Goal: Task Accomplishment & Management: Complete application form

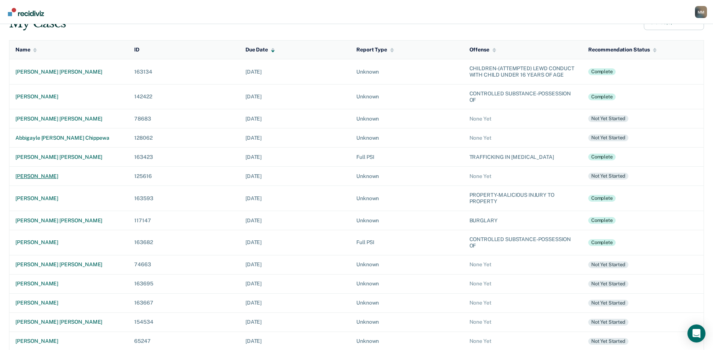
scroll to position [38, 0]
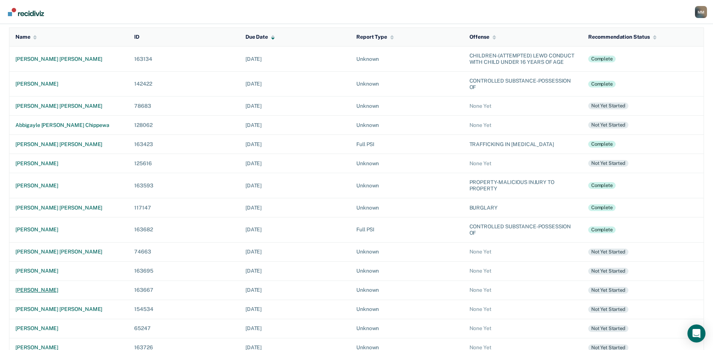
click at [49, 293] on div "[PERSON_NAME]" at bounding box center [68, 290] width 107 height 6
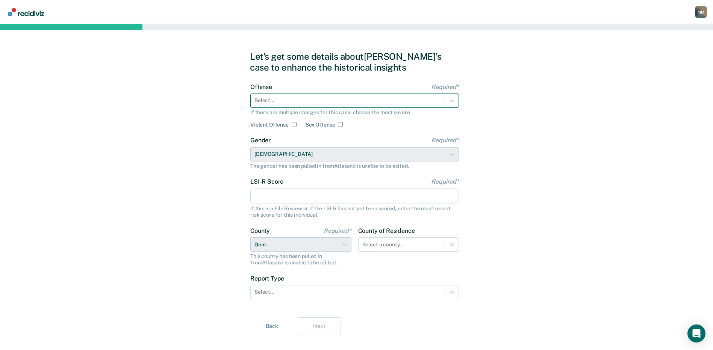
click at [285, 103] on div at bounding box center [347, 101] width 186 height 8
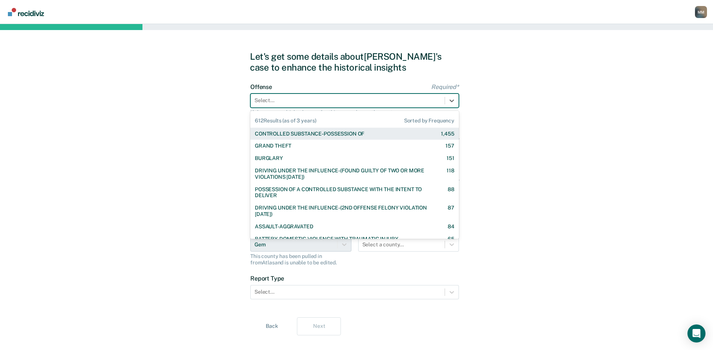
click at [299, 133] on div "CONTROLLED SUBSTANCE-POSSESSION OF" at bounding box center [309, 134] width 109 height 6
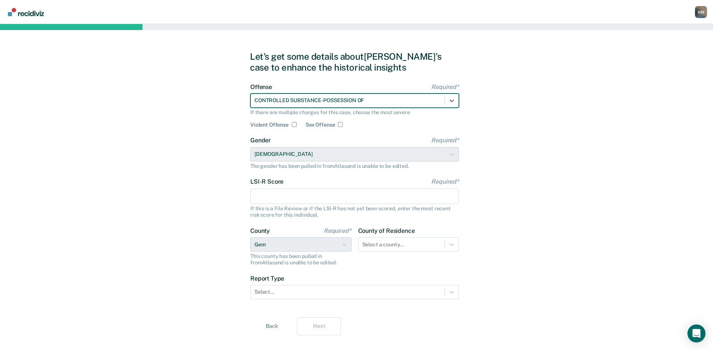
click at [269, 192] on input "LSI-R Score Required*" at bounding box center [354, 197] width 208 height 16
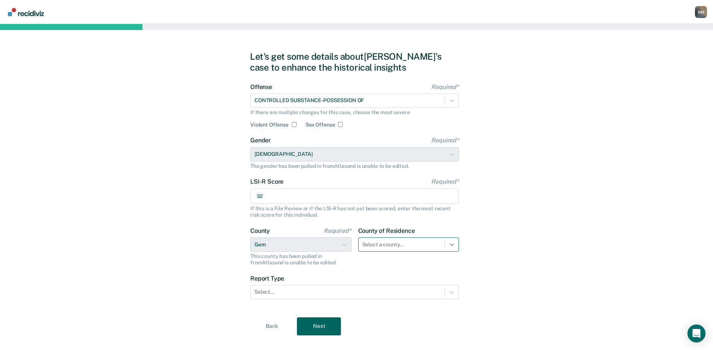
type input "32"
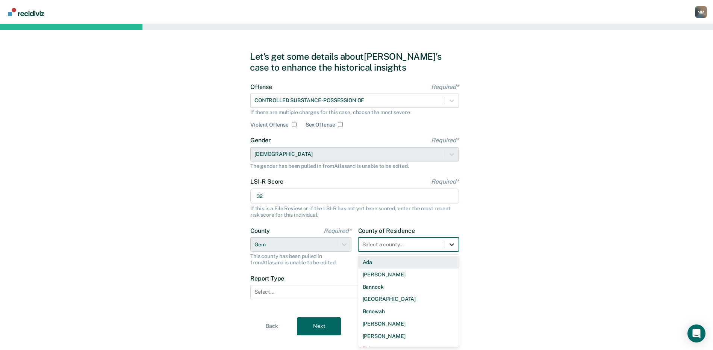
click at [453, 246] on div "44 results available. Use Up and Down to choose options, press Enter to select …" at bounding box center [408, 244] width 101 height 14
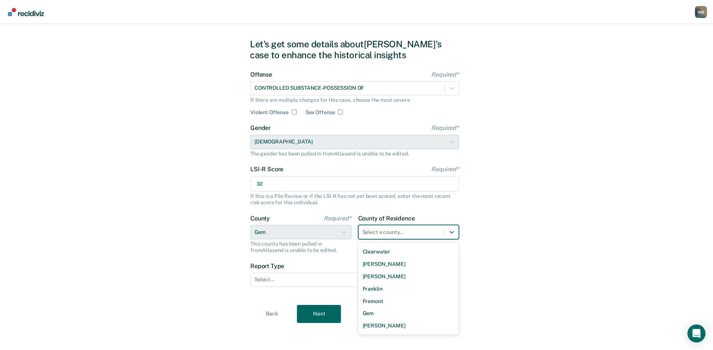
scroll to position [225, 0]
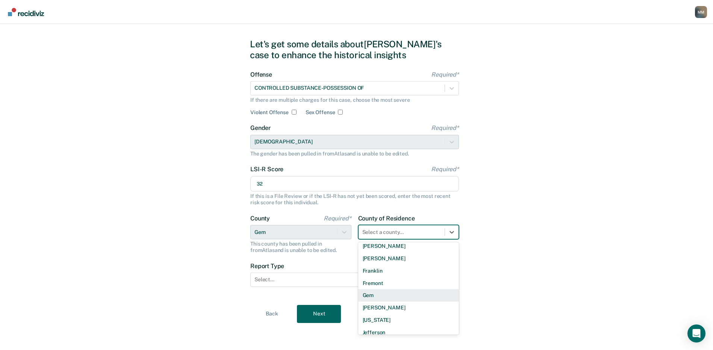
click at [381, 294] on div "Gem" at bounding box center [408, 295] width 101 height 12
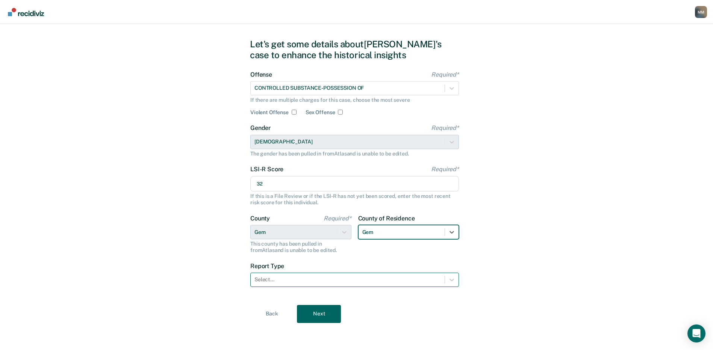
click at [279, 278] on div at bounding box center [347, 280] width 186 height 8
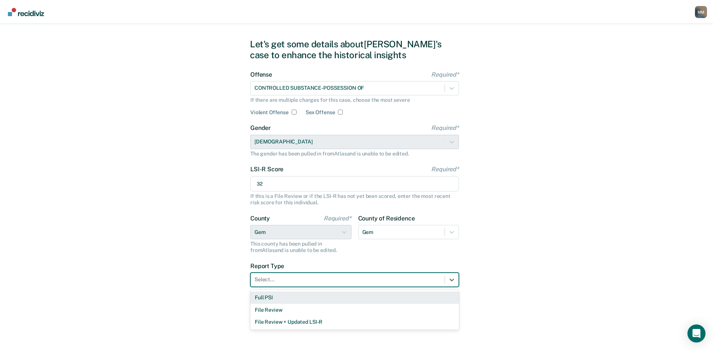
click at [270, 298] on div "Full PSI" at bounding box center [354, 297] width 208 height 12
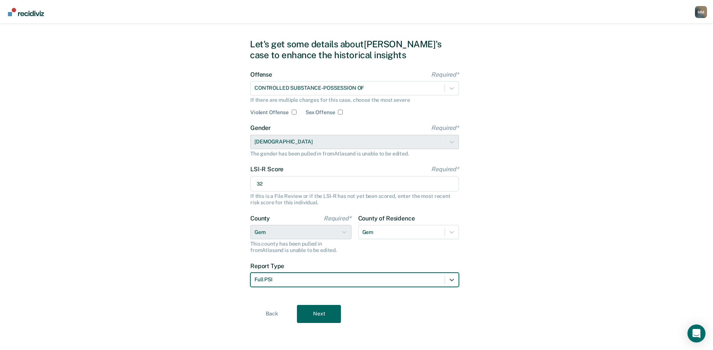
click at [234, 303] on div "Let's get some details about [PERSON_NAME]'s case to enhance the historical ins…" at bounding box center [356, 181] width 713 height 338
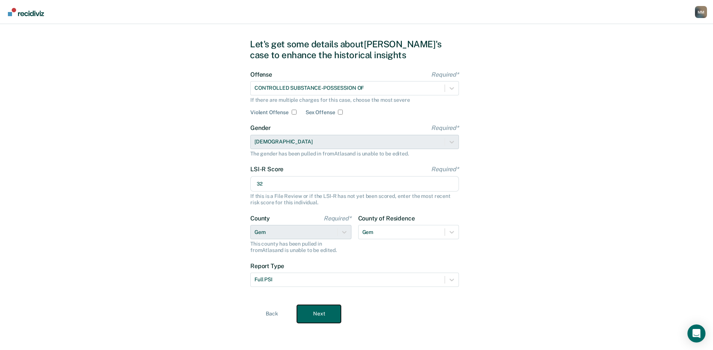
click at [317, 316] on button "Next" at bounding box center [319, 314] width 44 height 18
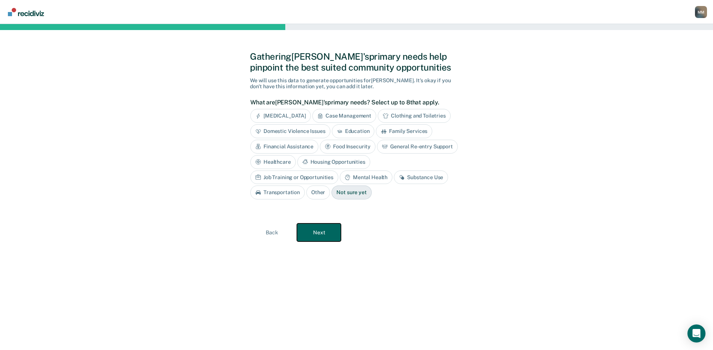
scroll to position [0, 0]
click at [341, 115] on div "Case Management" at bounding box center [347, 116] width 64 height 14
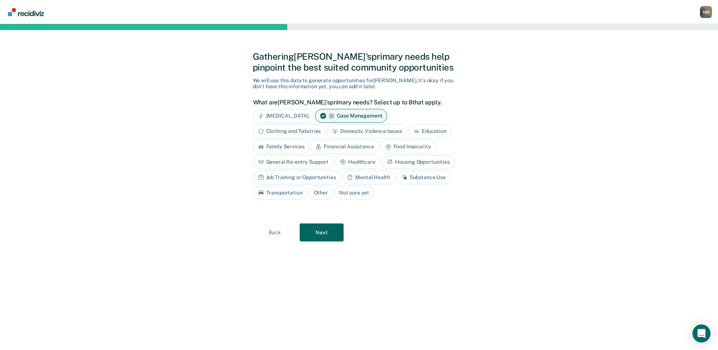
click at [368, 180] on div "Mental Health" at bounding box center [368, 178] width 53 height 14
click at [423, 180] on div "Substance Use" at bounding box center [432, 178] width 54 height 14
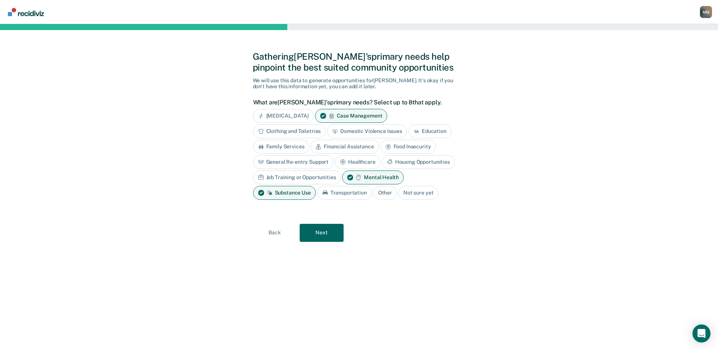
click at [409, 163] on div "Housing Opportunities" at bounding box center [418, 162] width 73 height 14
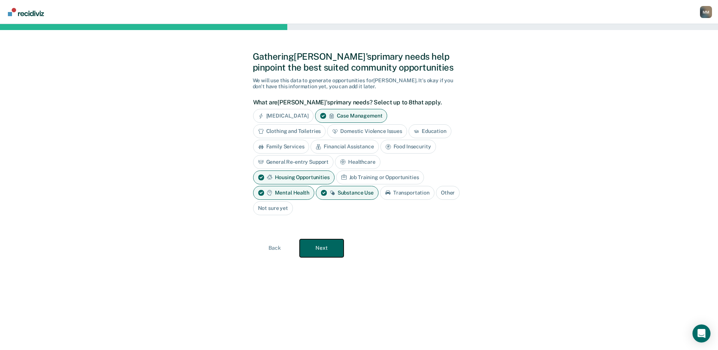
click at [326, 245] on button "Next" at bounding box center [322, 248] width 44 height 18
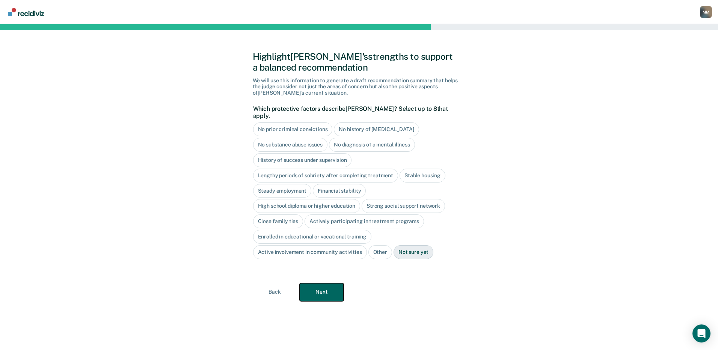
click at [323, 284] on button "Next" at bounding box center [322, 292] width 44 height 18
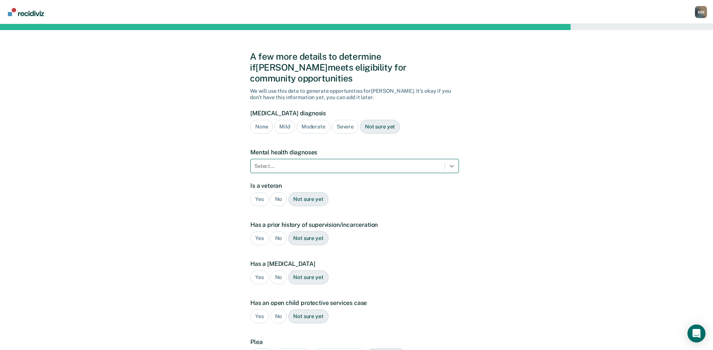
click at [449, 162] on icon at bounding box center [452, 166] width 8 height 8
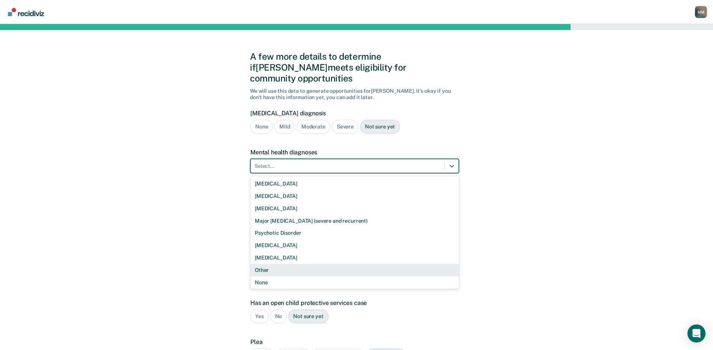
click at [262, 264] on div "Other" at bounding box center [354, 270] width 208 height 12
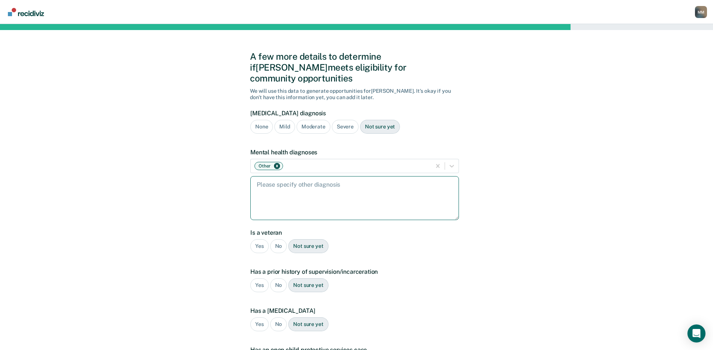
click at [260, 180] on textarea at bounding box center [354, 198] width 208 height 44
type textarea "[MEDICAL_DATA] and anxiety"
click at [274, 239] on div "No" at bounding box center [278, 246] width 17 height 14
click at [257, 278] on div "Yes" at bounding box center [259, 285] width 18 height 14
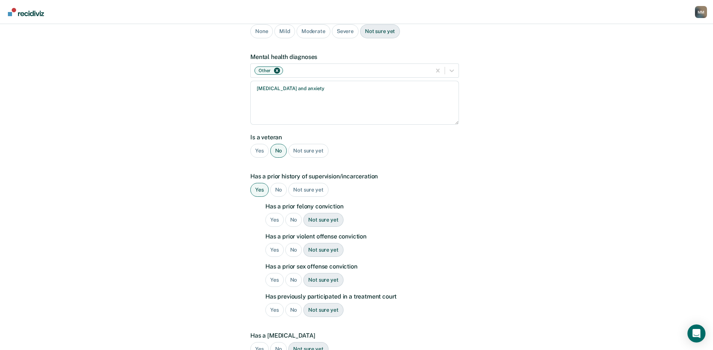
scroll to position [113, 0]
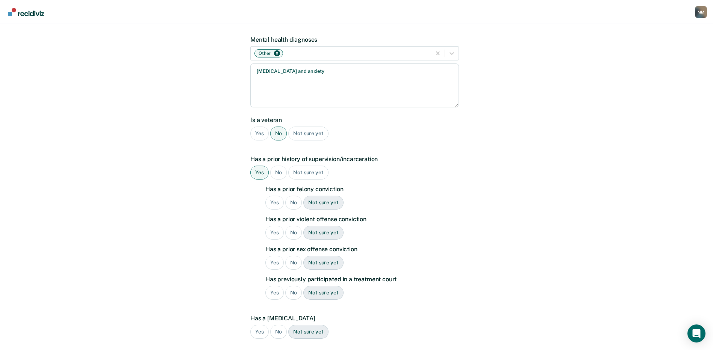
click at [295, 196] on div "No" at bounding box center [293, 203] width 17 height 14
click at [273, 226] on div "Yes" at bounding box center [274, 233] width 18 height 14
click at [293, 256] on div "No" at bounding box center [293, 263] width 17 height 14
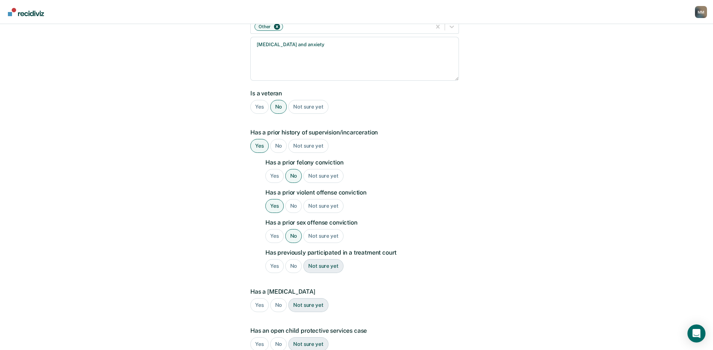
scroll to position [150, 0]
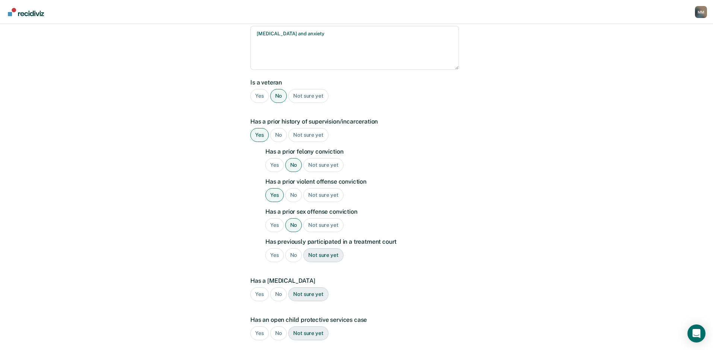
click at [290, 248] on div "No" at bounding box center [293, 255] width 17 height 14
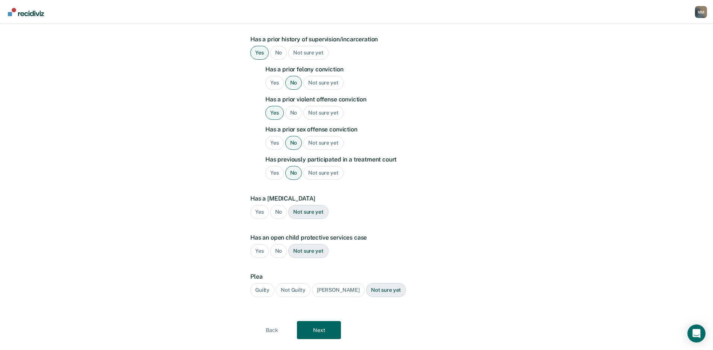
scroll to position [238, 0]
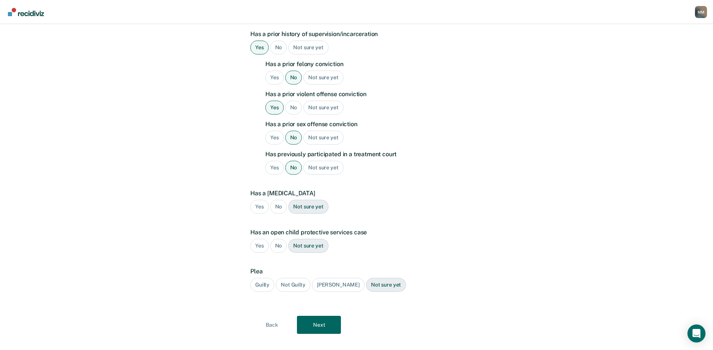
click at [275, 200] on div "No" at bounding box center [278, 207] width 17 height 14
click at [276, 239] on div "No" at bounding box center [278, 246] width 17 height 14
click at [261, 278] on div "Guilty" at bounding box center [262, 285] width 24 height 14
click at [323, 316] on button "Next" at bounding box center [319, 325] width 44 height 18
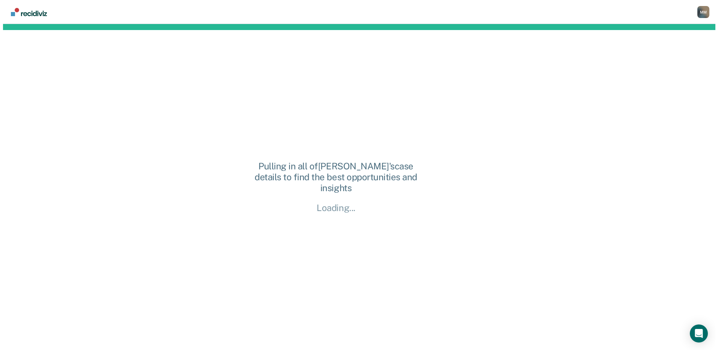
scroll to position [0, 0]
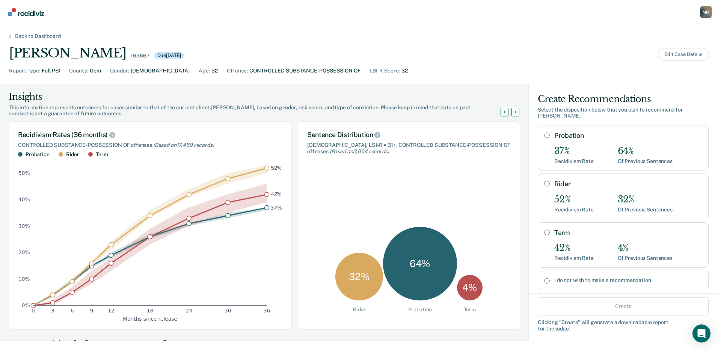
click at [544, 132] on input "Probation" at bounding box center [547, 135] width 6 height 6
radio input "true"
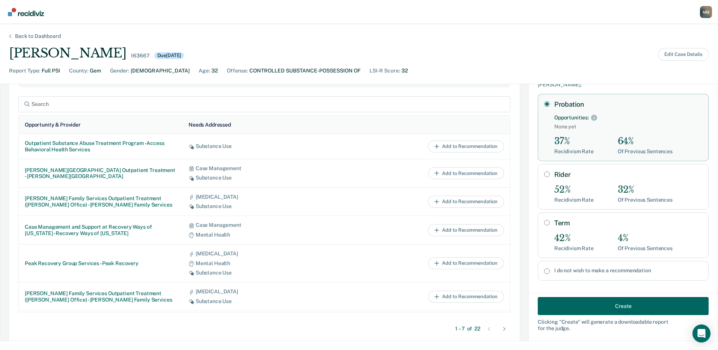
scroll to position [338, 0]
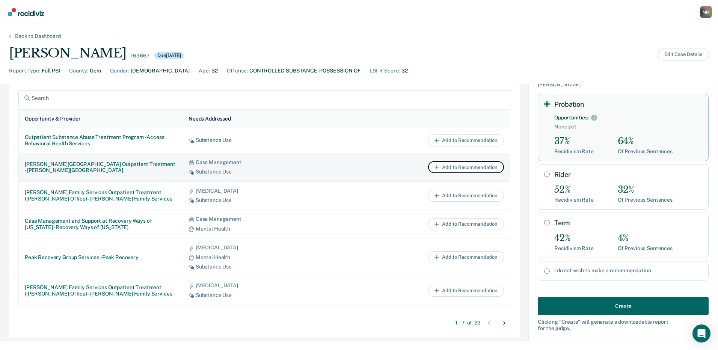
click at [461, 167] on button "Add to Recommendation" at bounding box center [466, 167] width 76 height 12
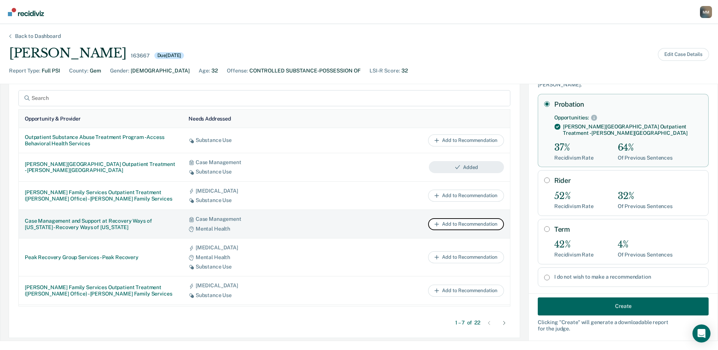
click at [445, 224] on button "Add to Recommendation" at bounding box center [466, 224] width 76 height 12
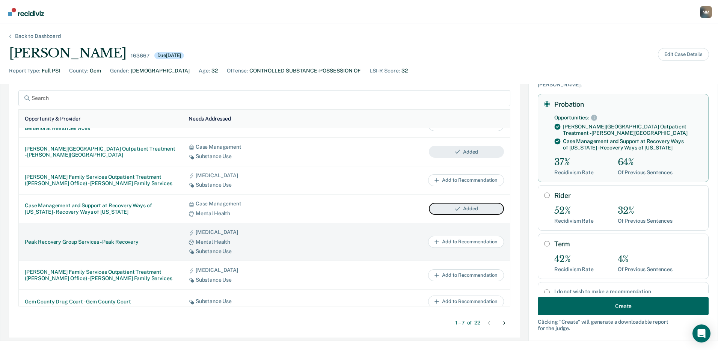
scroll to position [23, 0]
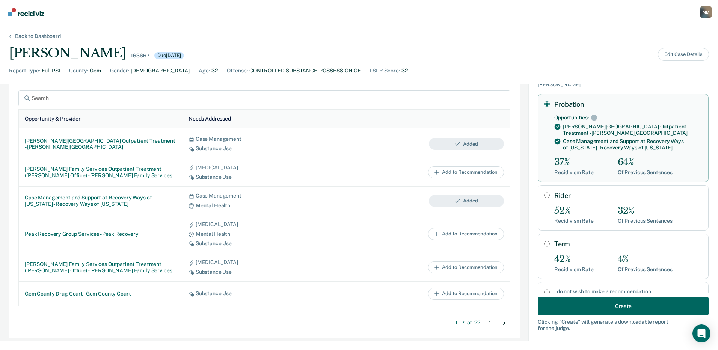
click at [503, 323] on icon at bounding box center [504, 323] width 2 height 4
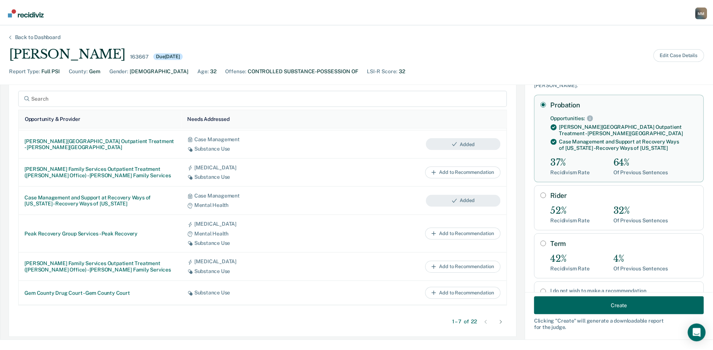
scroll to position [0, 0]
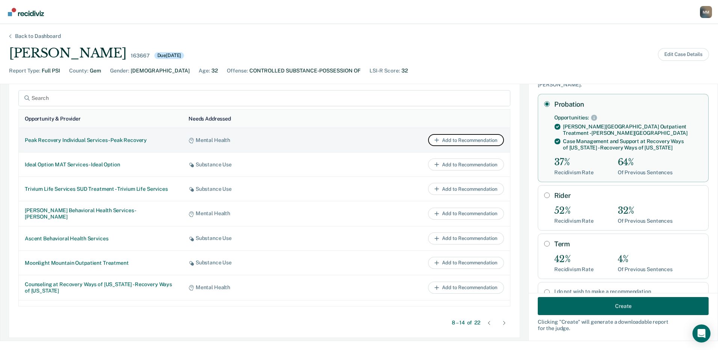
click at [451, 141] on button "Add to Recommendation" at bounding box center [466, 140] width 76 height 12
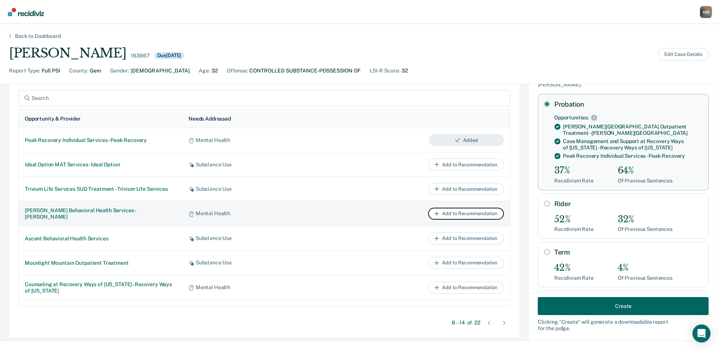
click at [444, 213] on button "Add to Recommendation" at bounding box center [466, 214] width 76 height 12
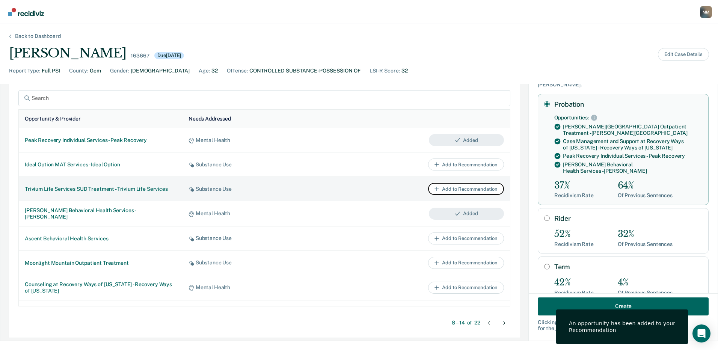
click at [442, 187] on button "Add to Recommendation" at bounding box center [466, 189] width 76 height 12
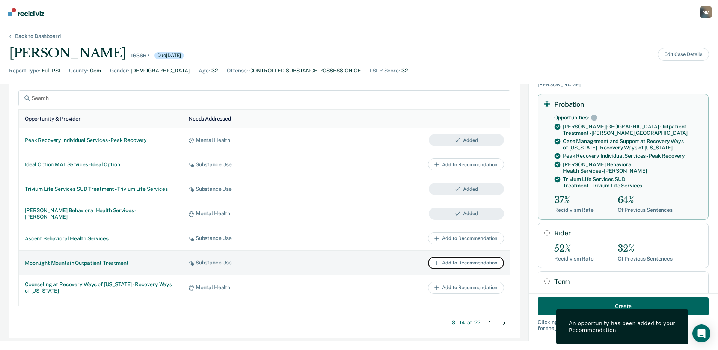
click at [446, 262] on button "Add to Recommendation" at bounding box center [466, 263] width 76 height 12
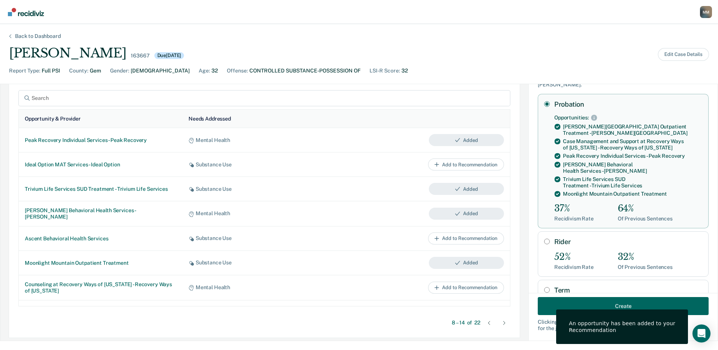
click at [500, 325] on div at bounding box center [504, 323] width 12 height 12
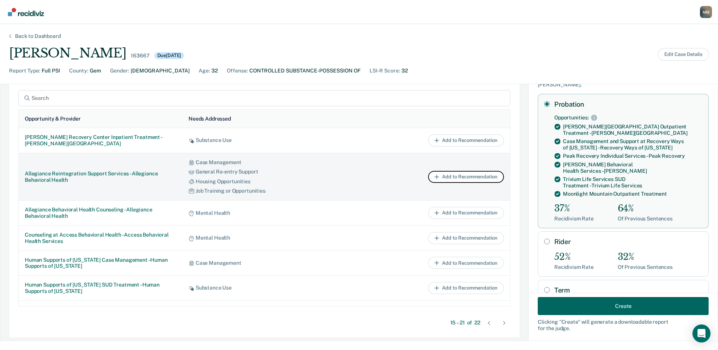
click at [453, 176] on button "Add to Recommendation" at bounding box center [466, 177] width 76 height 12
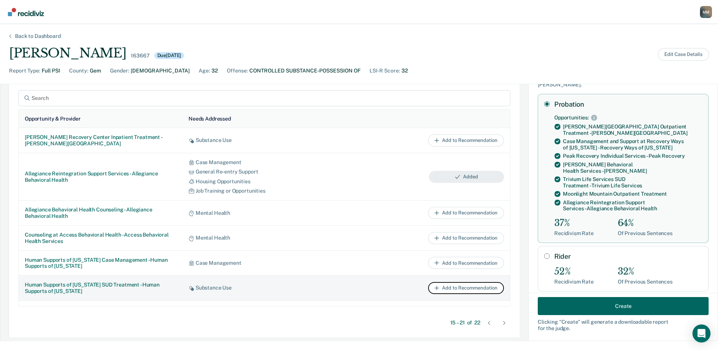
click at [453, 290] on button "Add to Recommendation" at bounding box center [466, 288] width 76 height 12
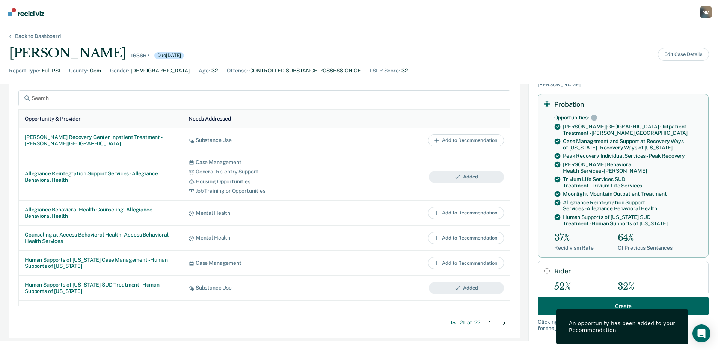
click at [498, 323] on div at bounding box center [504, 323] width 12 height 12
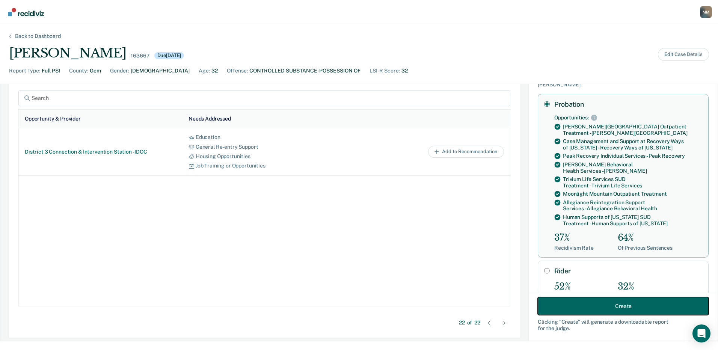
click at [617, 306] on button "Create" at bounding box center [623, 306] width 171 height 18
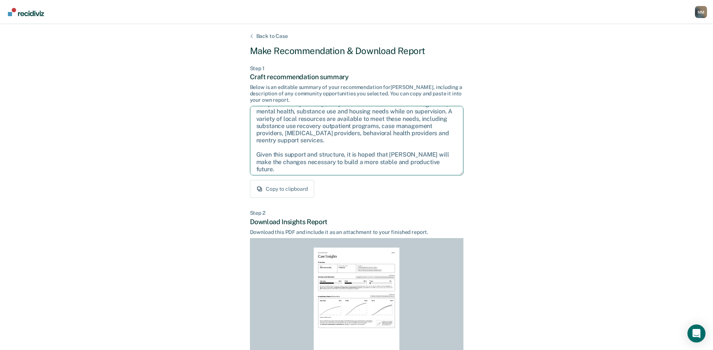
scroll to position [48, 0]
drag, startPoint x: 256, startPoint y: 142, endPoint x: 424, endPoint y: 178, distance: 172.6
click at [424, 178] on div "Step 1 Craft recommendation summary Below is an editable summary of your recomm…" at bounding box center [356, 131] width 213 height 133
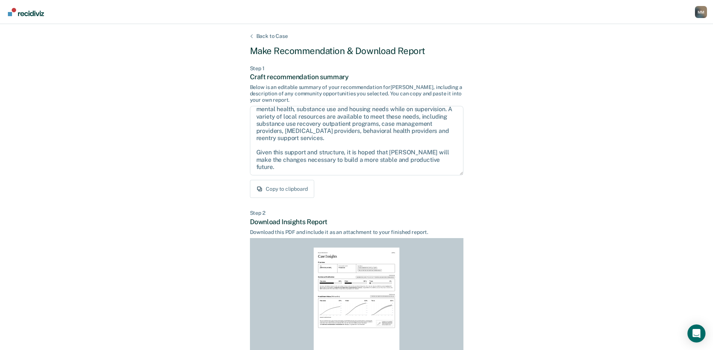
click at [538, 190] on div "Back to Case Make Recommendation & Download Report Step 1 Craft recommendation …" at bounding box center [356, 226] width 713 height 404
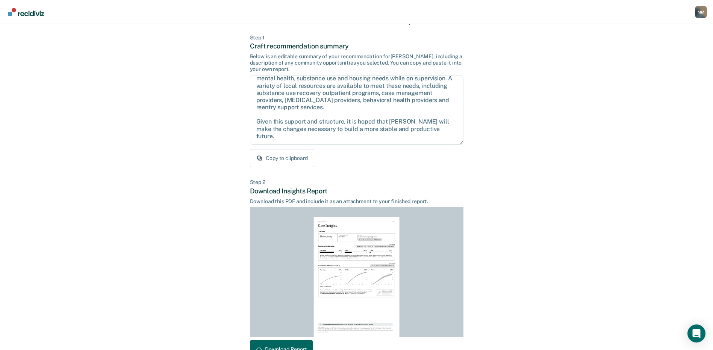
scroll to position [78, 0]
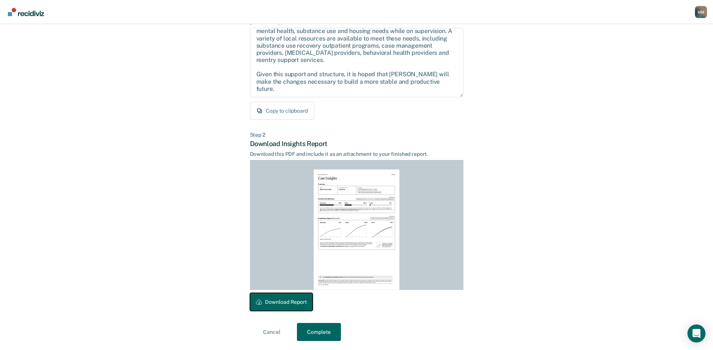
click at [271, 303] on button "Download Report" at bounding box center [281, 302] width 63 height 18
click at [314, 335] on button "Complete" at bounding box center [319, 332] width 44 height 18
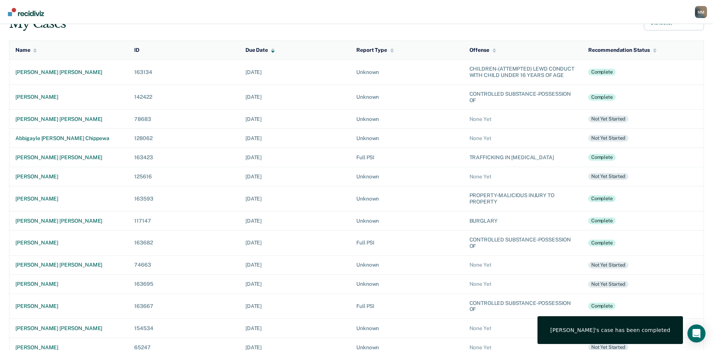
scroll to position [38, 0]
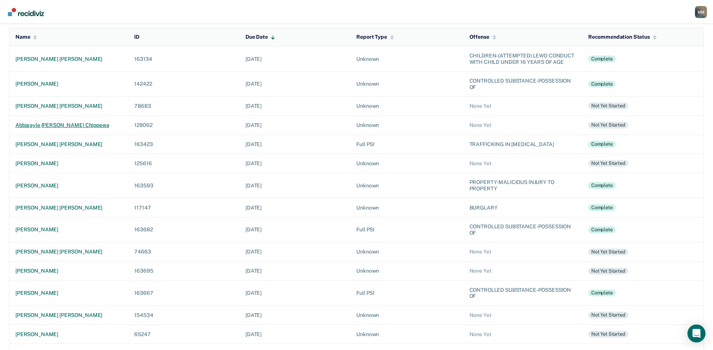
click at [72, 125] on div "abbigayle [PERSON_NAME] chippewa" at bounding box center [68, 125] width 107 height 6
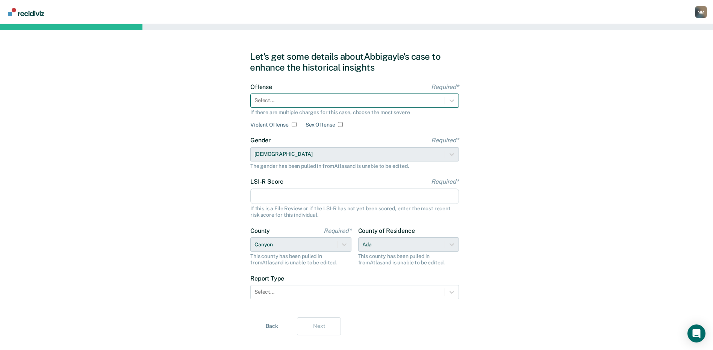
click at [267, 102] on div at bounding box center [347, 101] width 186 height 8
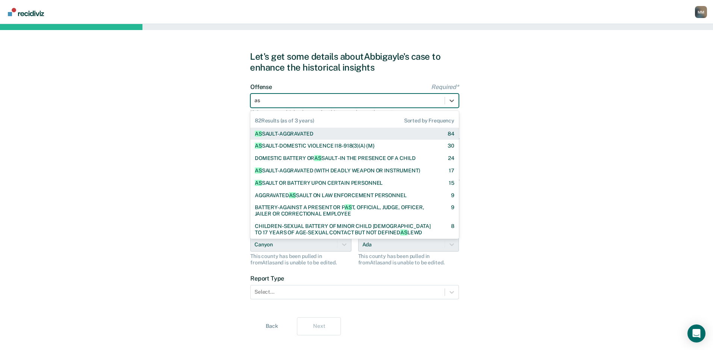
type input "ass"
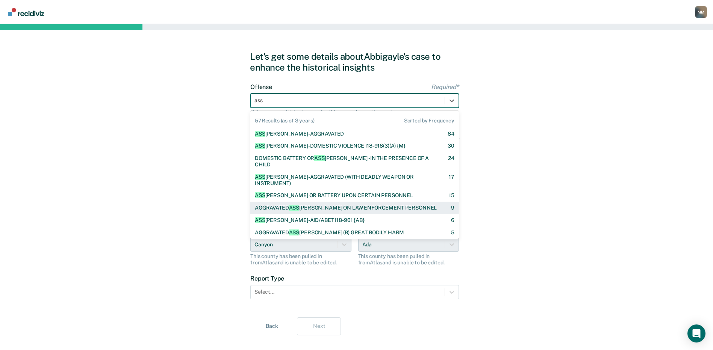
click at [341, 205] on div "AGGRAVATED ASS [PERSON_NAME] ON LAW ENFORCEMENT PERSONNEL" at bounding box center [346, 208] width 182 height 6
checkbox input "true"
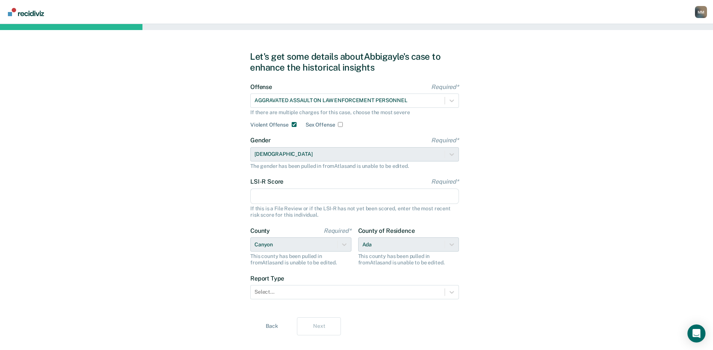
click at [260, 195] on input "LSI-R Score Required*" at bounding box center [354, 197] width 208 height 16
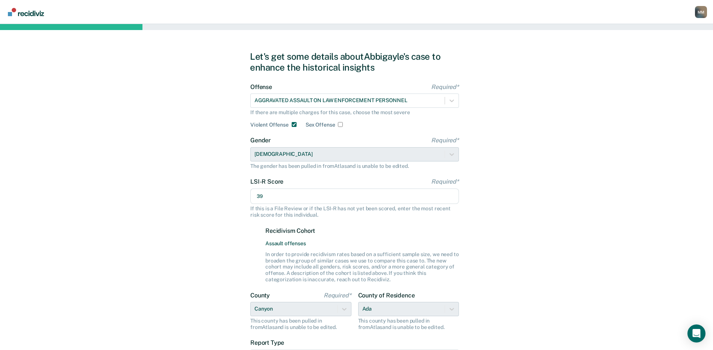
type input "39"
click at [192, 239] on div "Let's get some details about [PERSON_NAME]'s case to enhance the historical ins…" at bounding box center [356, 225] width 713 height 403
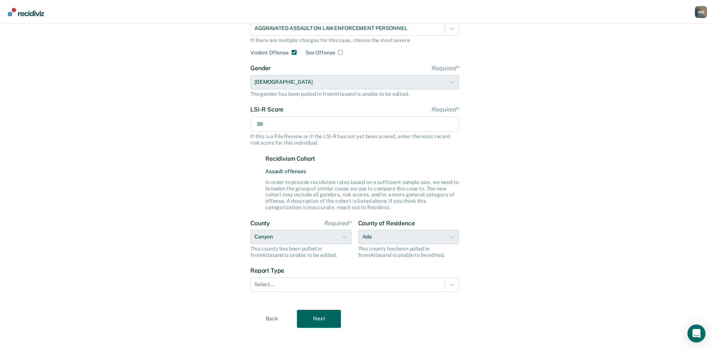
scroll to position [77, 0]
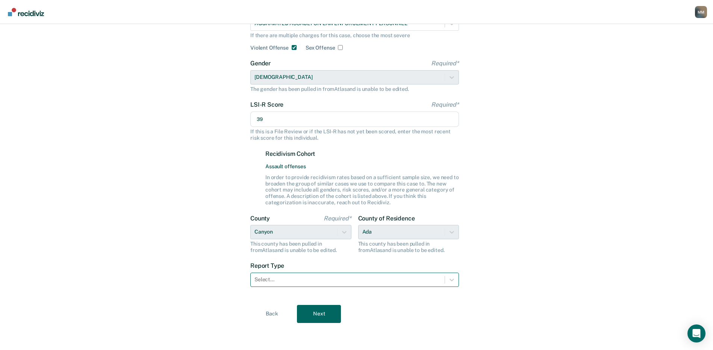
click at [276, 281] on div at bounding box center [347, 280] width 186 height 8
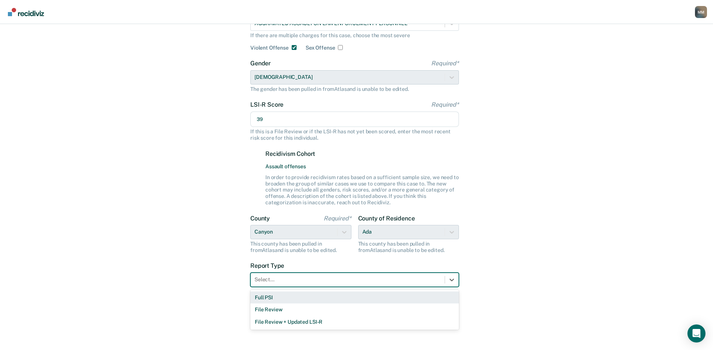
click at [272, 300] on div "Full PSI" at bounding box center [354, 297] width 208 height 12
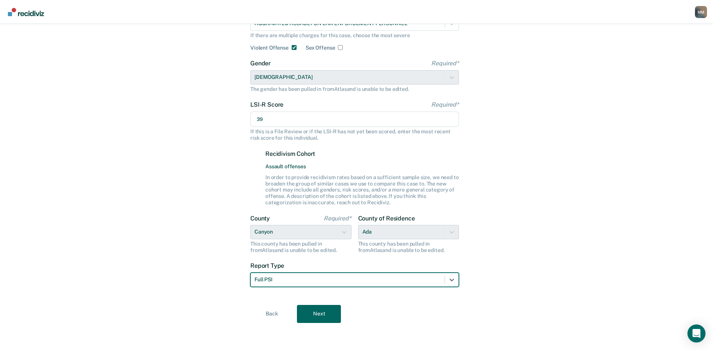
click at [227, 316] on div "Let's get some details about [PERSON_NAME]'s case to enhance the historical ins…" at bounding box center [356, 148] width 713 height 403
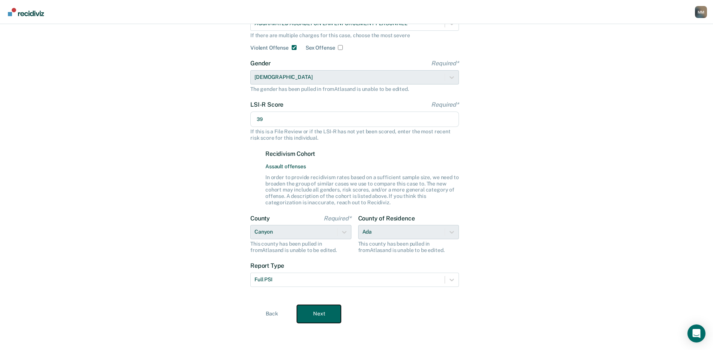
click at [316, 317] on button "Next" at bounding box center [319, 314] width 44 height 18
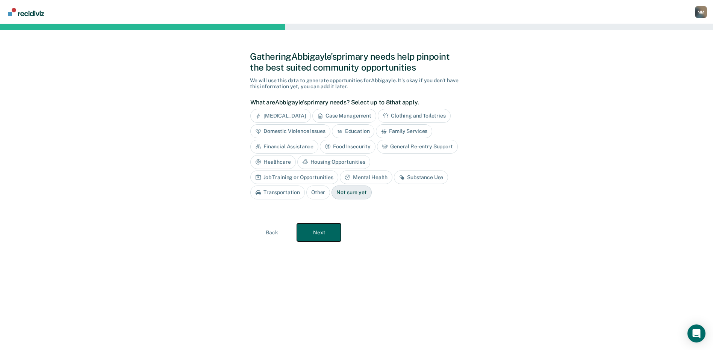
scroll to position [0, 0]
click at [361, 118] on div "Case Management" at bounding box center [347, 116] width 64 height 14
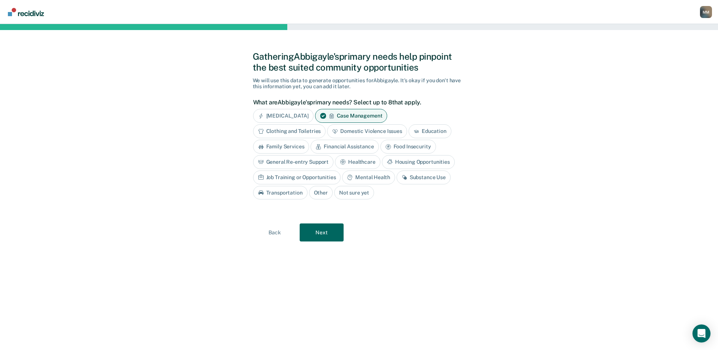
click at [409, 162] on div "Housing Opportunities" at bounding box center [418, 162] width 73 height 14
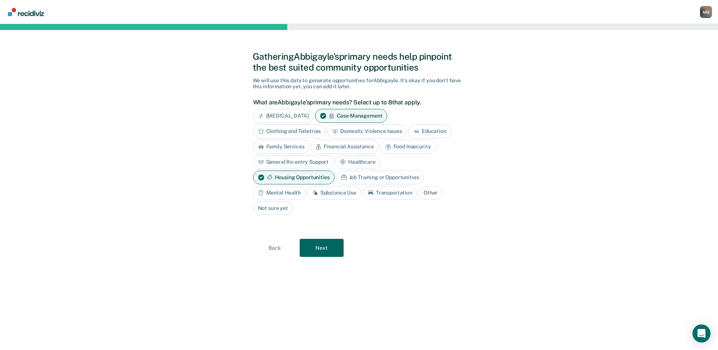
click at [289, 194] on div "Mental Health" at bounding box center [279, 193] width 53 height 14
click at [349, 196] on div "Substance Use" at bounding box center [343, 193] width 54 height 14
click at [389, 176] on div "Job Training or Opportunities" at bounding box center [380, 178] width 88 height 14
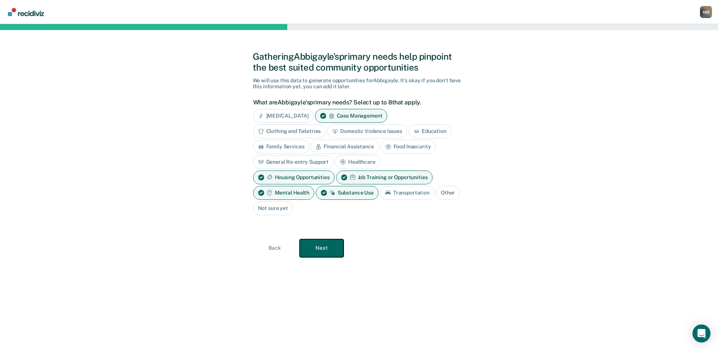
click at [324, 249] on button "Next" at bounding box center [322, 248] width 44 height 18
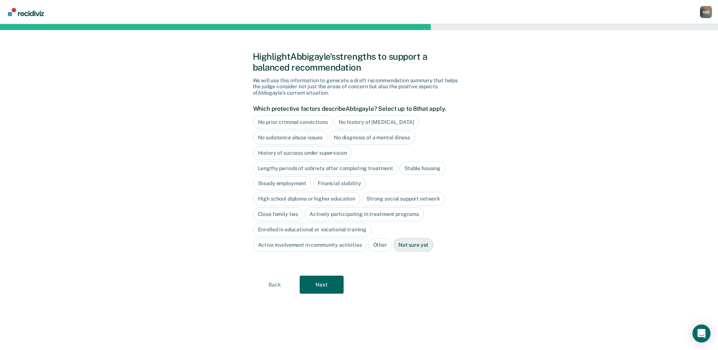
click at [274, 213] on div "Close family ties" at bounding box center [278, 214] width 50 height 14
click at [320, 286] on button "Next" at bounding box center [322, 285] width 44 height 18
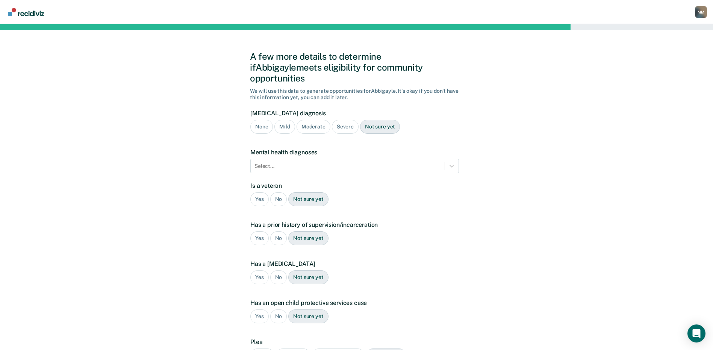
click at [338, 120] on div "Severe" at bounding box center [345, 127] width 27 height 14
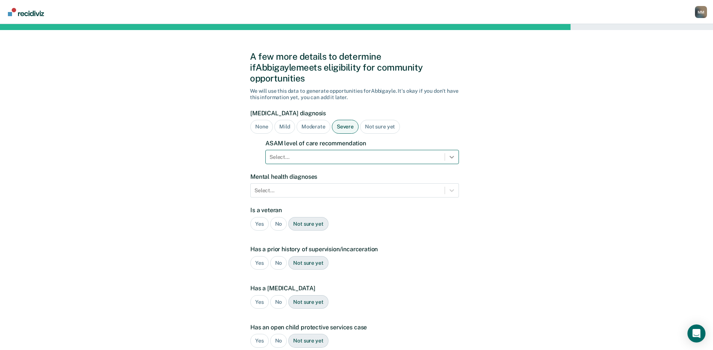
click at [452, 153] on icon at bounding box center [452, 157] width 8 height 8
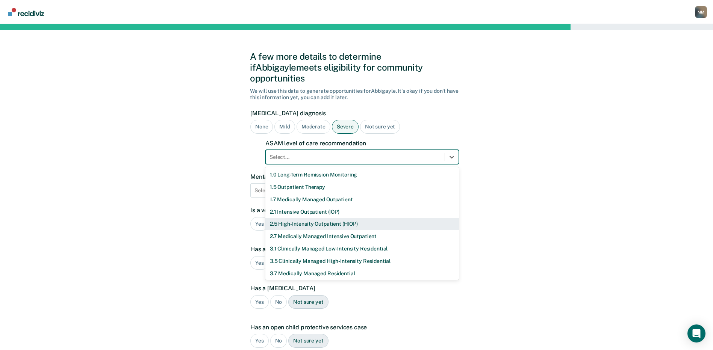
click at [286, 218] on div "2.5 High-Intensity Outpatient (HIOP)" at bounding box center [361, 224] width 193 height 12
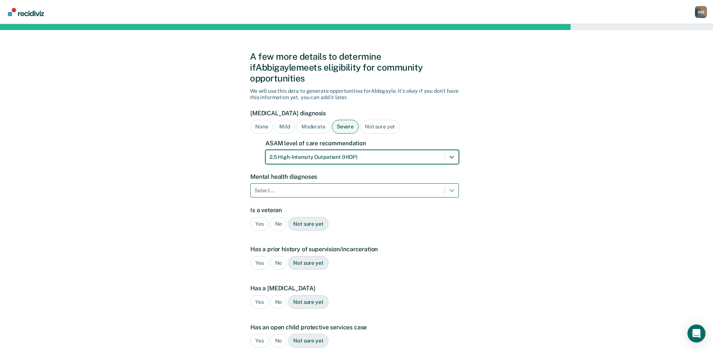
click at [449, 187] on icon at bounding box center [452, 191] width 8 height 8
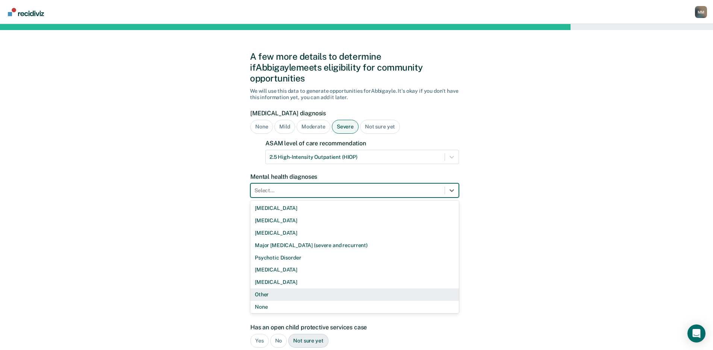
click at [261, 288] on div "Other" at bounding box center [354, 294] width 208 height 12
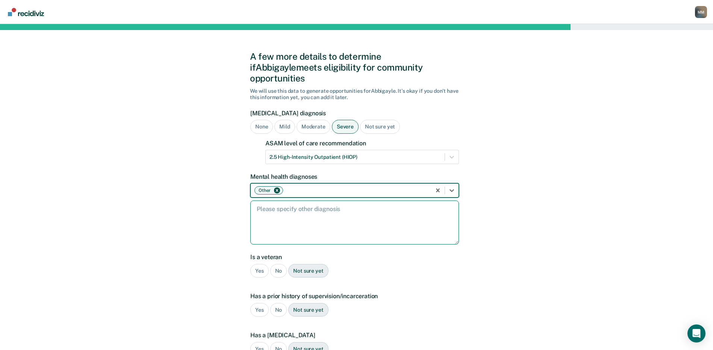
click at [271, 208] on textarea at bounding box center [354, 223] width 208 height 44
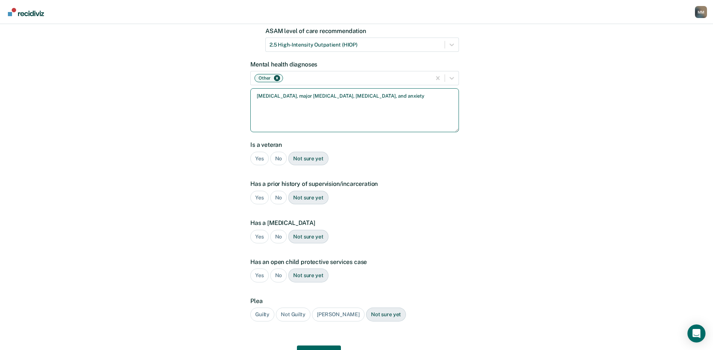
scroll to position [113, 0]
type textarea "[MEDICAL_DATA], major [MEDICAL_DATA], [MEDICAL_DATA], and anxiety"
click at [277, 151] on div "No" at bounding box center [278, 158] width 17 height 14
click at [258, 190] on div "Yes" at bounding box center [259, 197] width 18 height 14
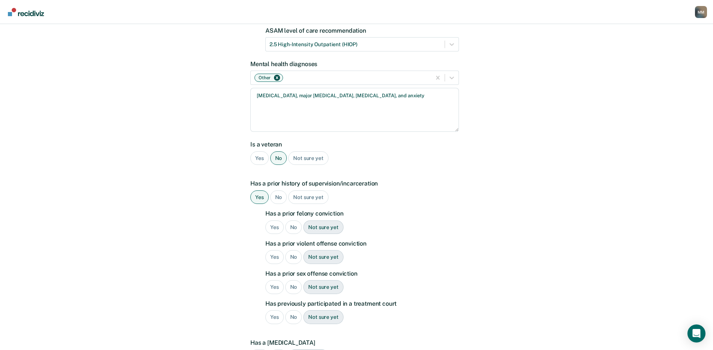
click at [275, 221] on div "Yes" at bounding box center [274, 228] width 18 height 14
click at [270, 250] on div "Yes" at bounding box center [274, 257] width 18 height 14
click at [297, 280] on div "No" at bounding box center [293, 287] width 17 height 14
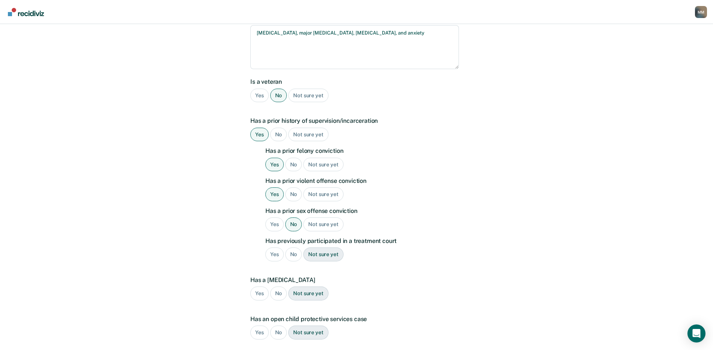
scroll to position [188, 0]
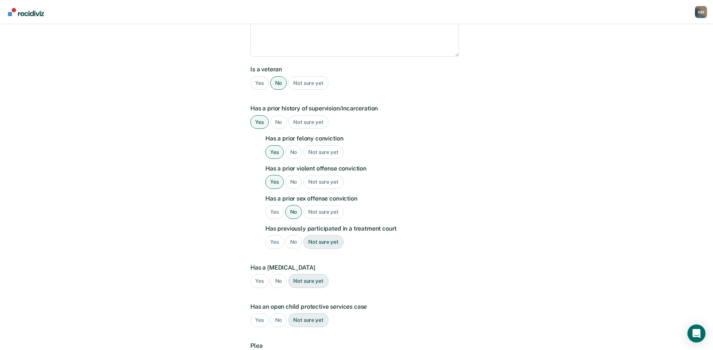
click at [270, 235] on div "Yes" at bounding box center [274, 242] width 18 height 14
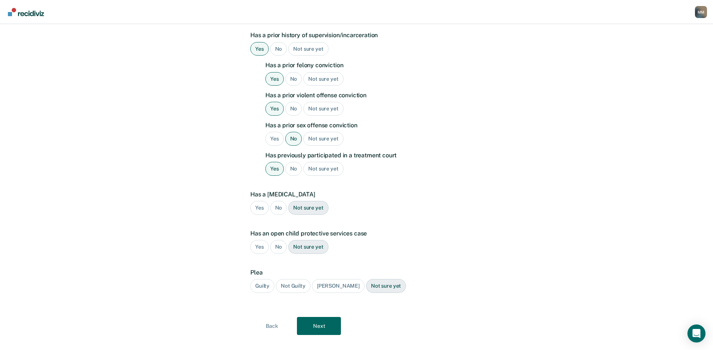
scroll to position [262, 0]
click at [279, 200] on div "No" at bounding box center [278, 207] width 17 height 14
click at [276, 239] on div "No" at bounding box center [278, 246] width 17 height 14
click at [262, 278] on div "Guilty" at bounding box center [262, 285] width 24 height 14
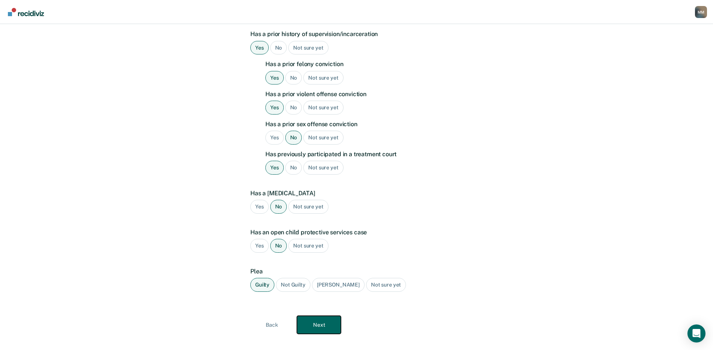
click at [311, 316] on button "Next" at bounding box center [319, 325] width 44 height 18
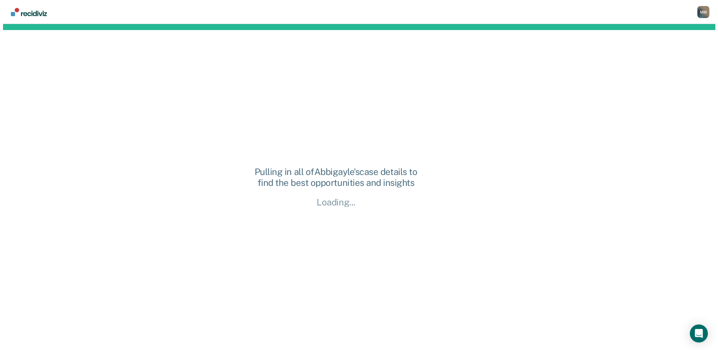
scroll to position [0, 0]
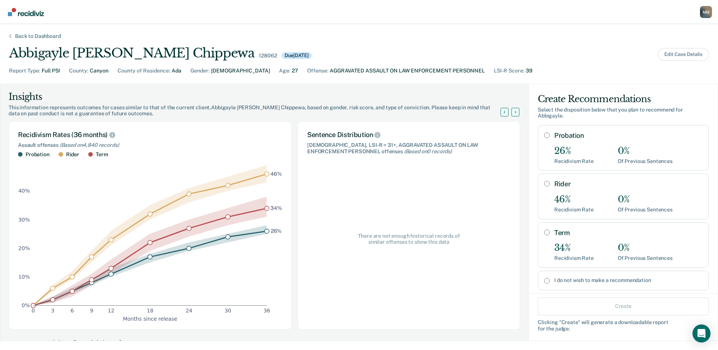
click at [544, 234] on input "Term" at bounding box center [547, 233] width 6 height 6
radio input "true"
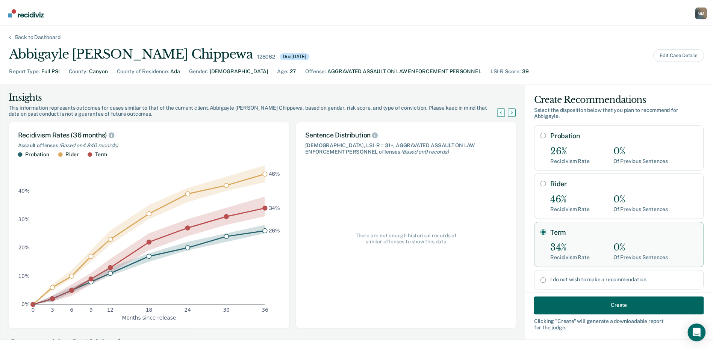
scroll to position [16, 0]
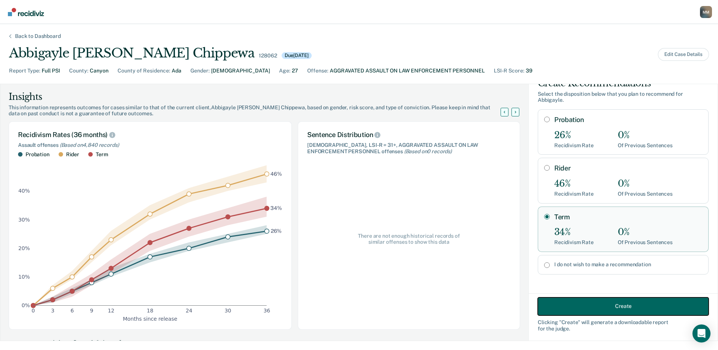
click at [611, 308] on button "Create" at bounding box center [623, 306] width 171 height 18
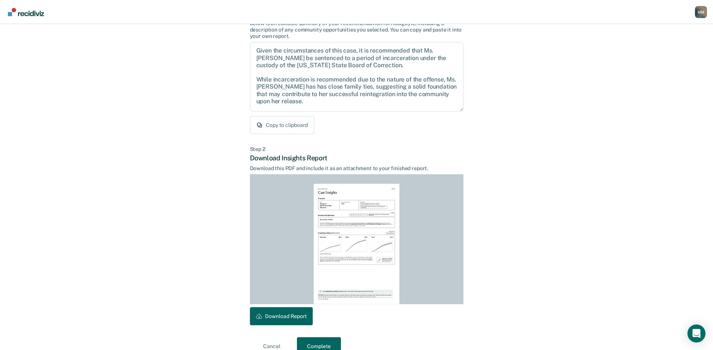
scroll to position [78, 0]
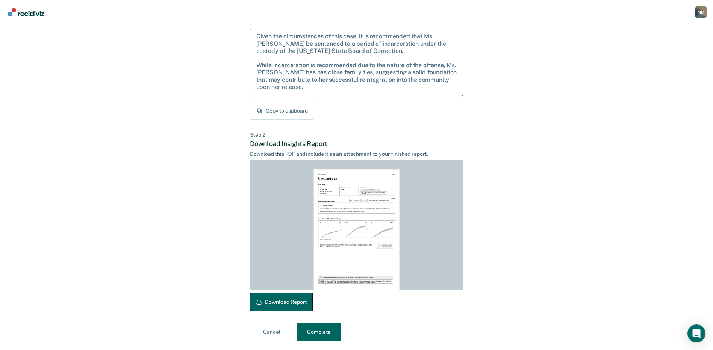
click at [293, 301] on button "Download Report" at bounding box center [281, 302] width 63 height 18
click at [312, 329] on button "Complete" at bounding box center [319, 332] width 44 height 18
